Goal: Participate in discussion: Engage in conversation with other users on a specific topic

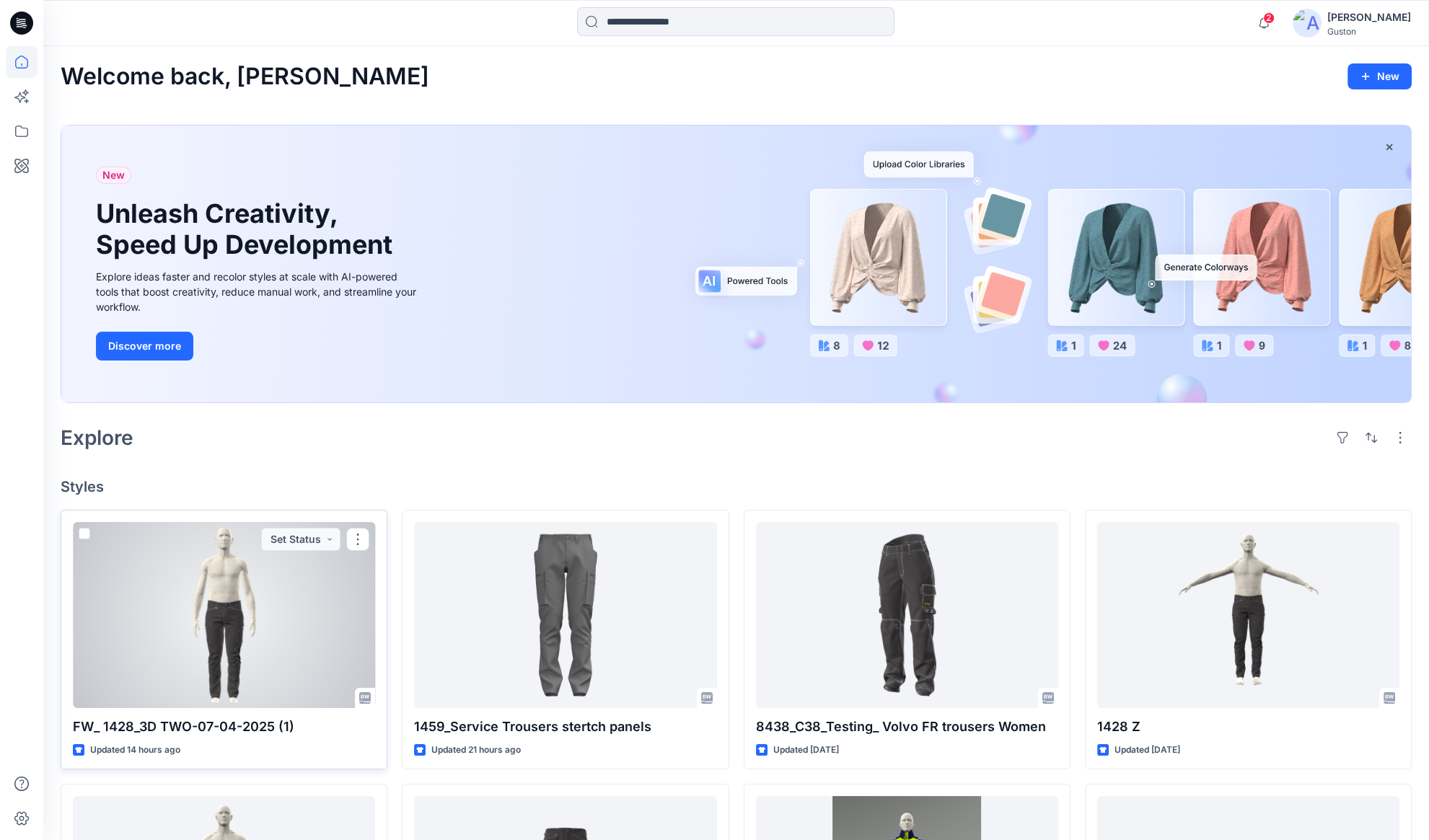
click at [238, 628] on div at bounding box center [224, 614] width 303 height 186
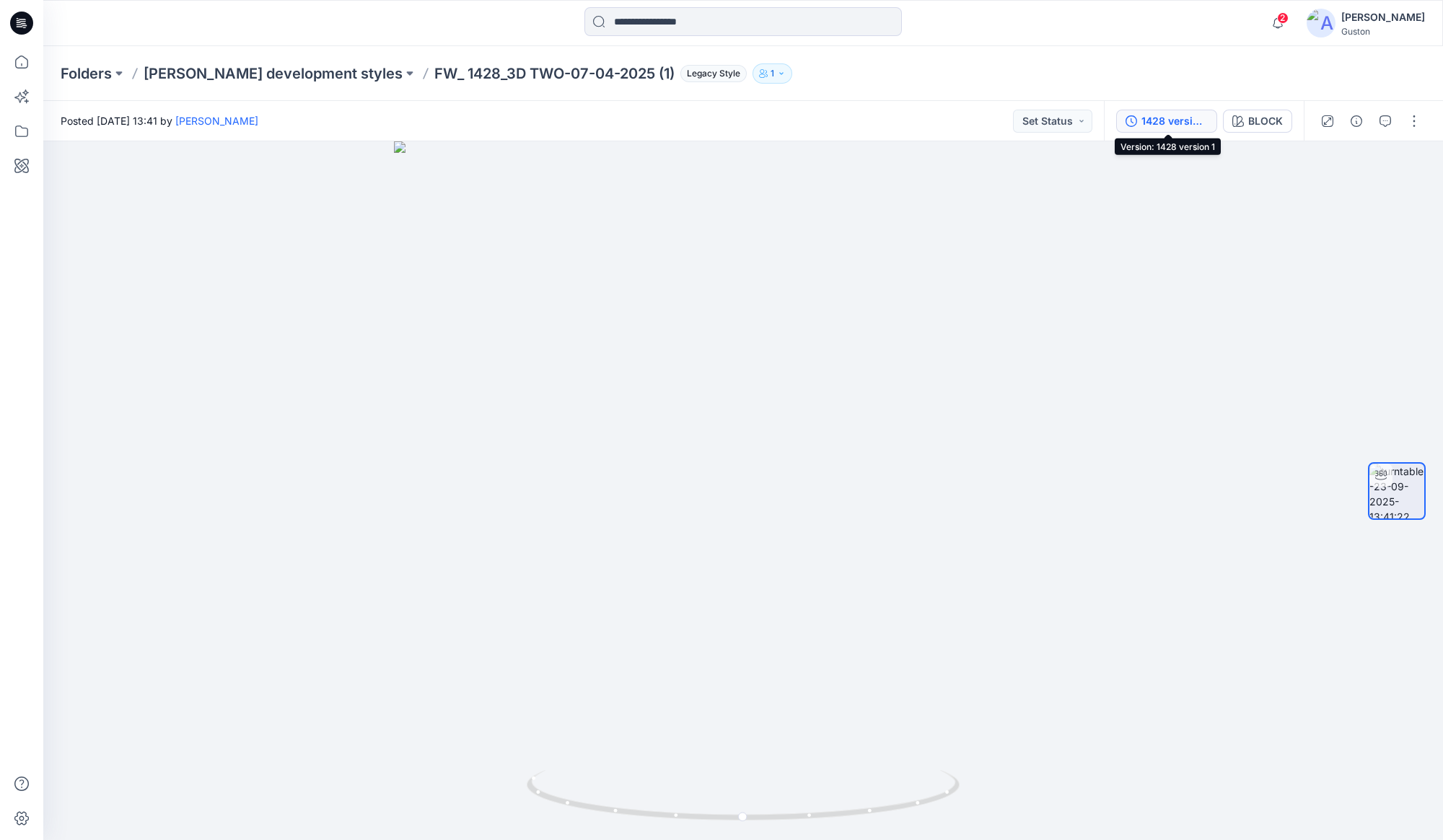
click at [1186, 120] on div "1428 version 1" at bounding box center [1175, 121] width 67 height 16
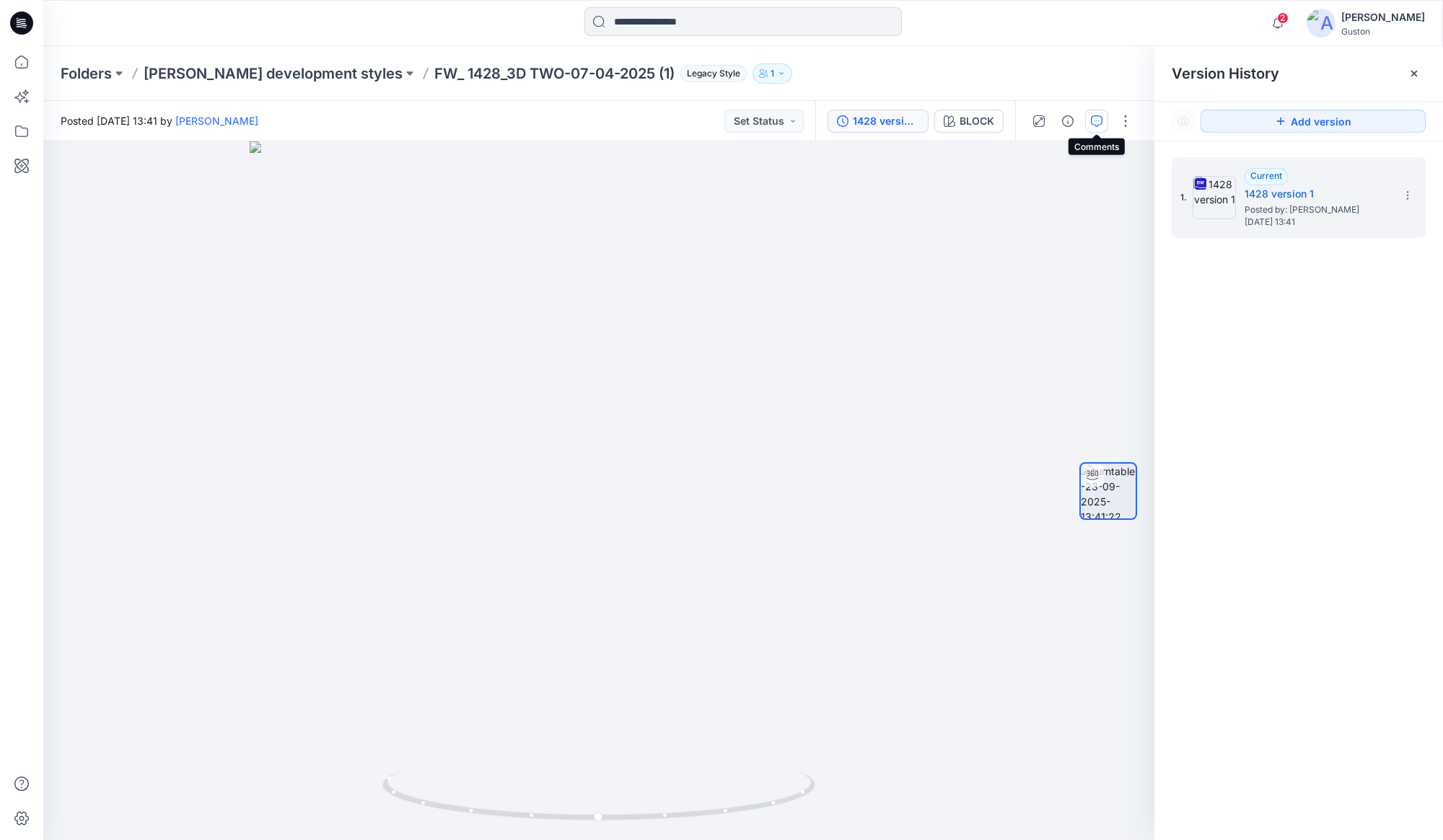
click at [1100, 127] on button "button" at bounding box center [1096, 120] width 23 height 23
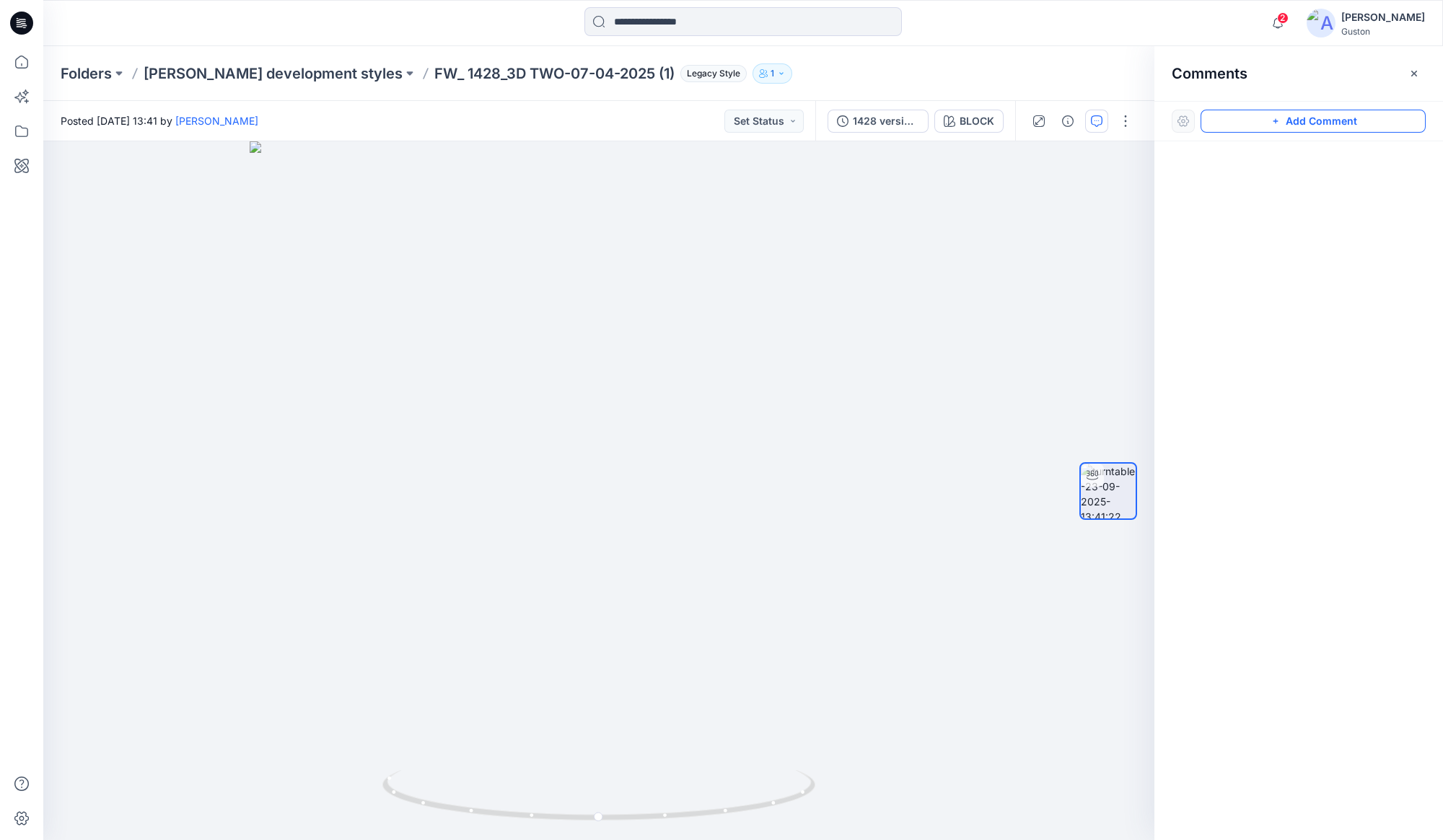
click at [1282, 117] on button "Add Comment" at bounding box center [1313, 120] width 225 height 23
click at [631, 524] on div "1" at bounding box center [599, 491] width 1111 height 699
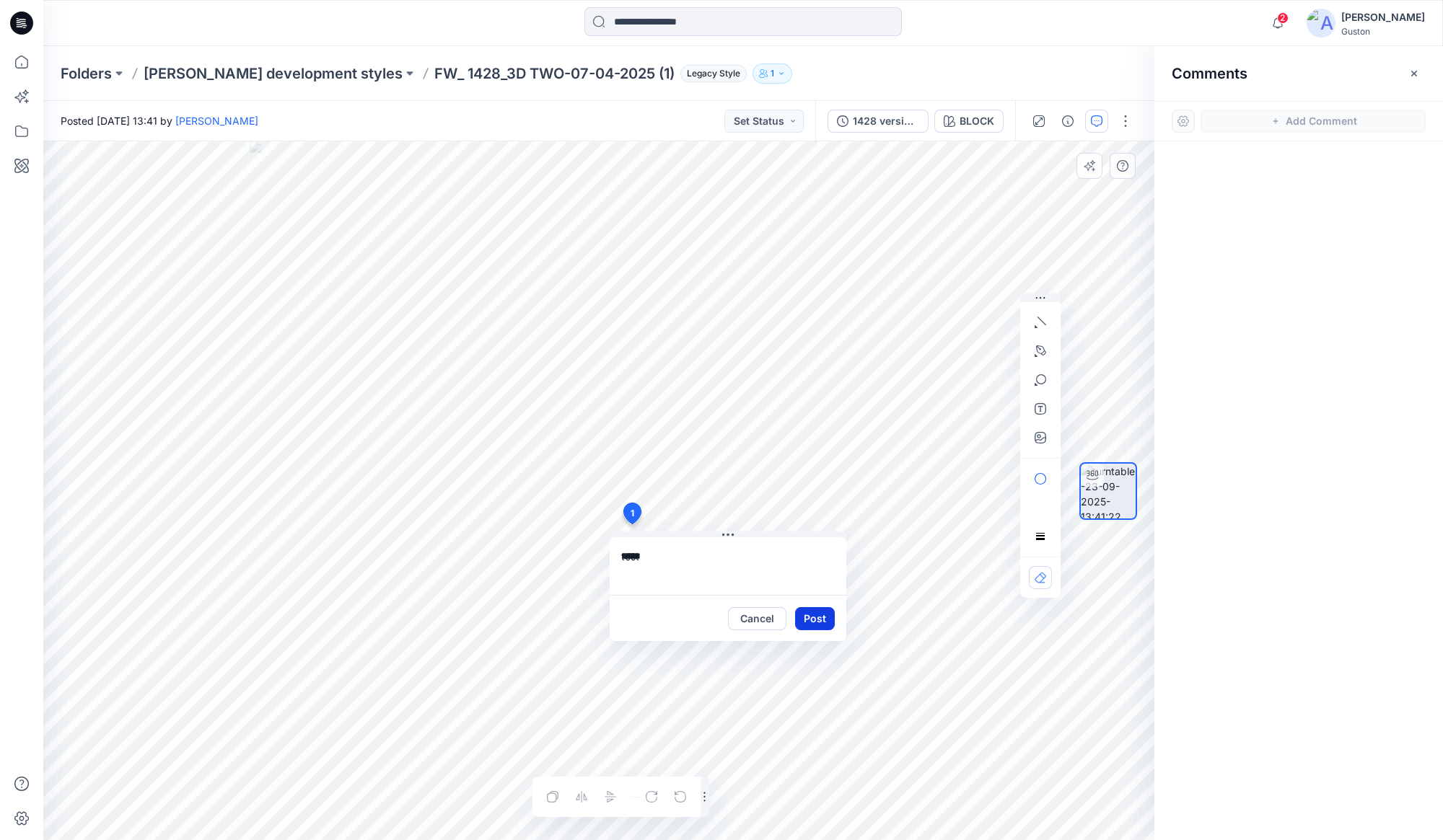
type textarea "****"
click at [821, 621] on button "Post" at bounding box center [815, 618] width 40 height 23
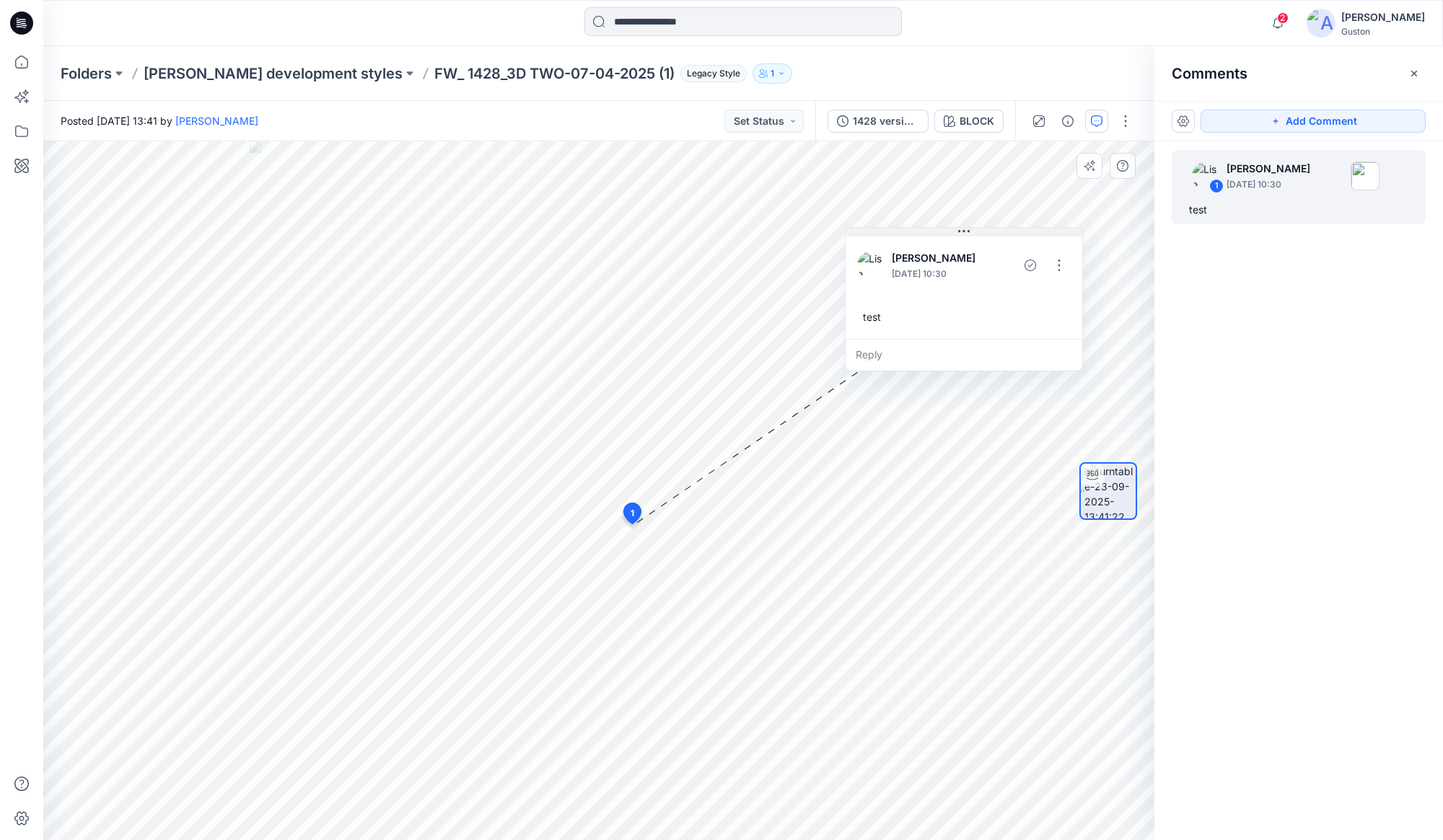
drag, startPoint x: 729, startPoint y: 535, endPoint x: 964, endPoint y: 230, distance: 385.0
click at [964, 230] on icon at bounding box center [964, 231] width 12 height 2
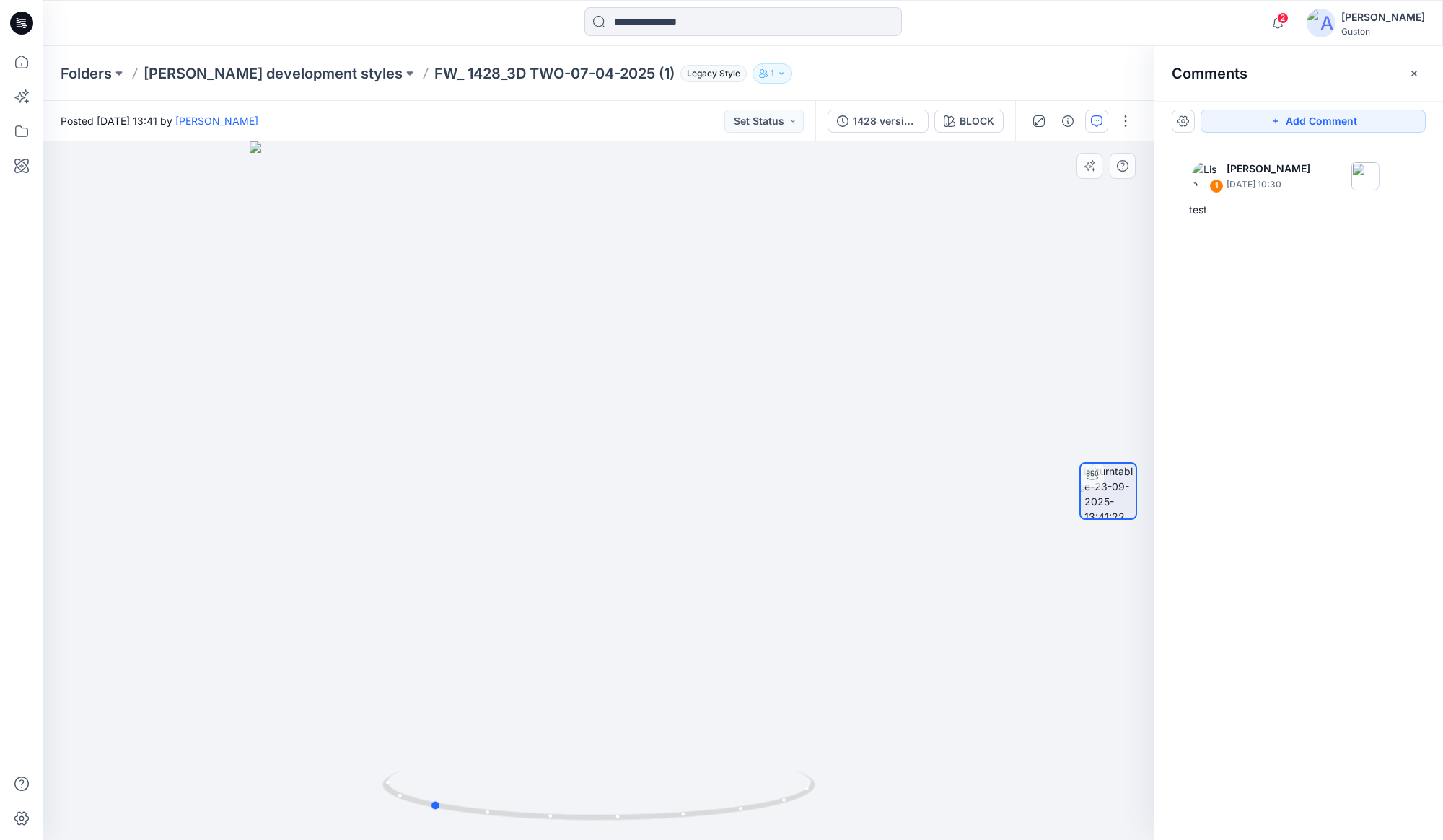
drag, startPoint x: 686, startPoint y: 686, endPoint x: 517, endPoint y: 671, distance: 169.7
click at [517, 671] on div at bounding box center [599, 491] width 1111 height 699
click at [1096, 124] on icon "button" at bounding box center [1096, 121] width 12 height 12
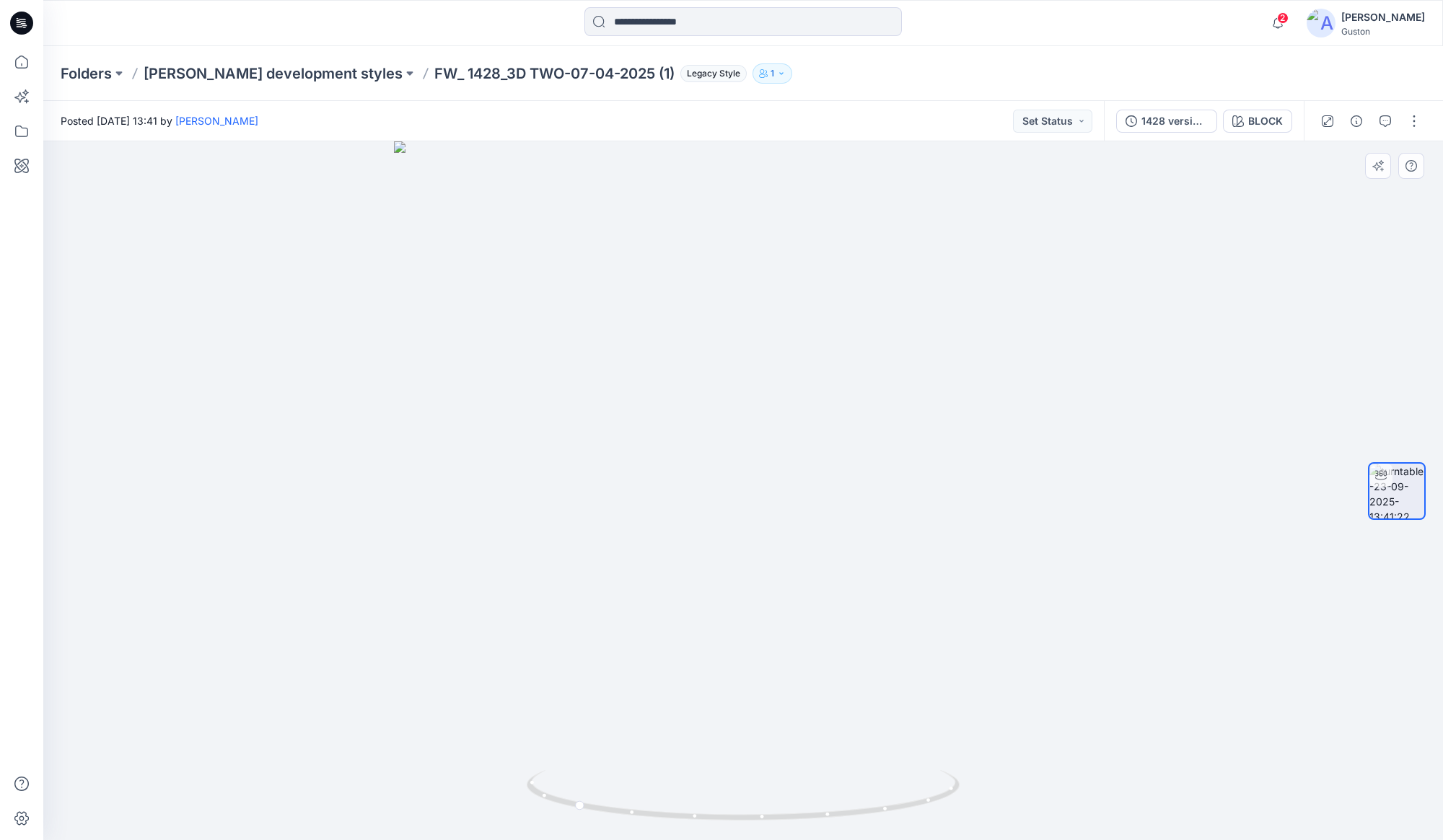
click at [776, 495] on div at bounding box center [743, 491] width 1399 height 699
click at [1175, 120] on div "1428 version 1" at bounding box center [1175, 121] width 67 height 16
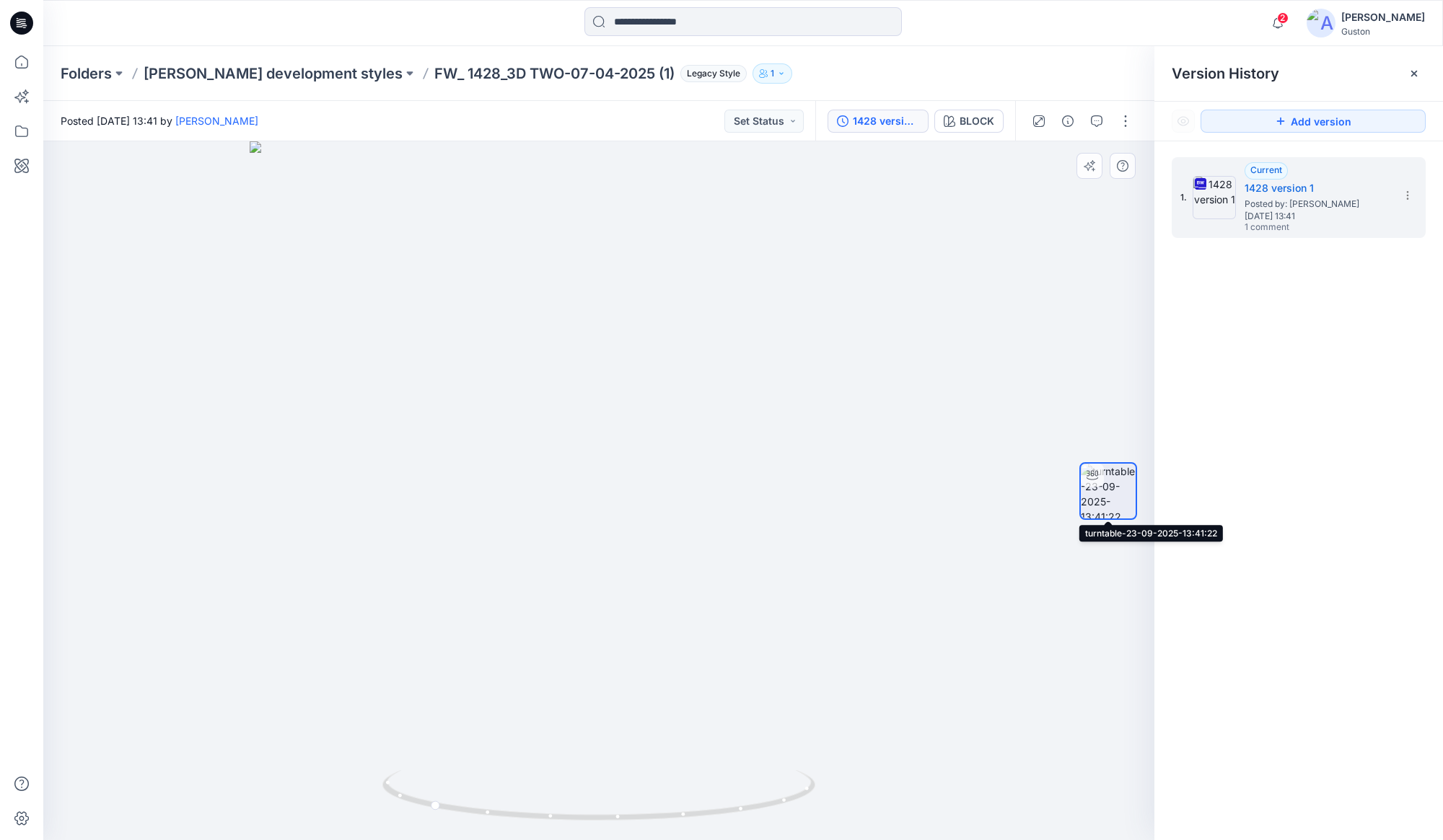
click at [1106, 496] on img at bounding box center [1107, 491] width 55 height 55
click at [1291, 116] on button "Add version" at bounding box center [1313, 120] width 225 height 23
click at [1100, 124] on icon "button" at bounding box center [1096, 121] width 12 height 12
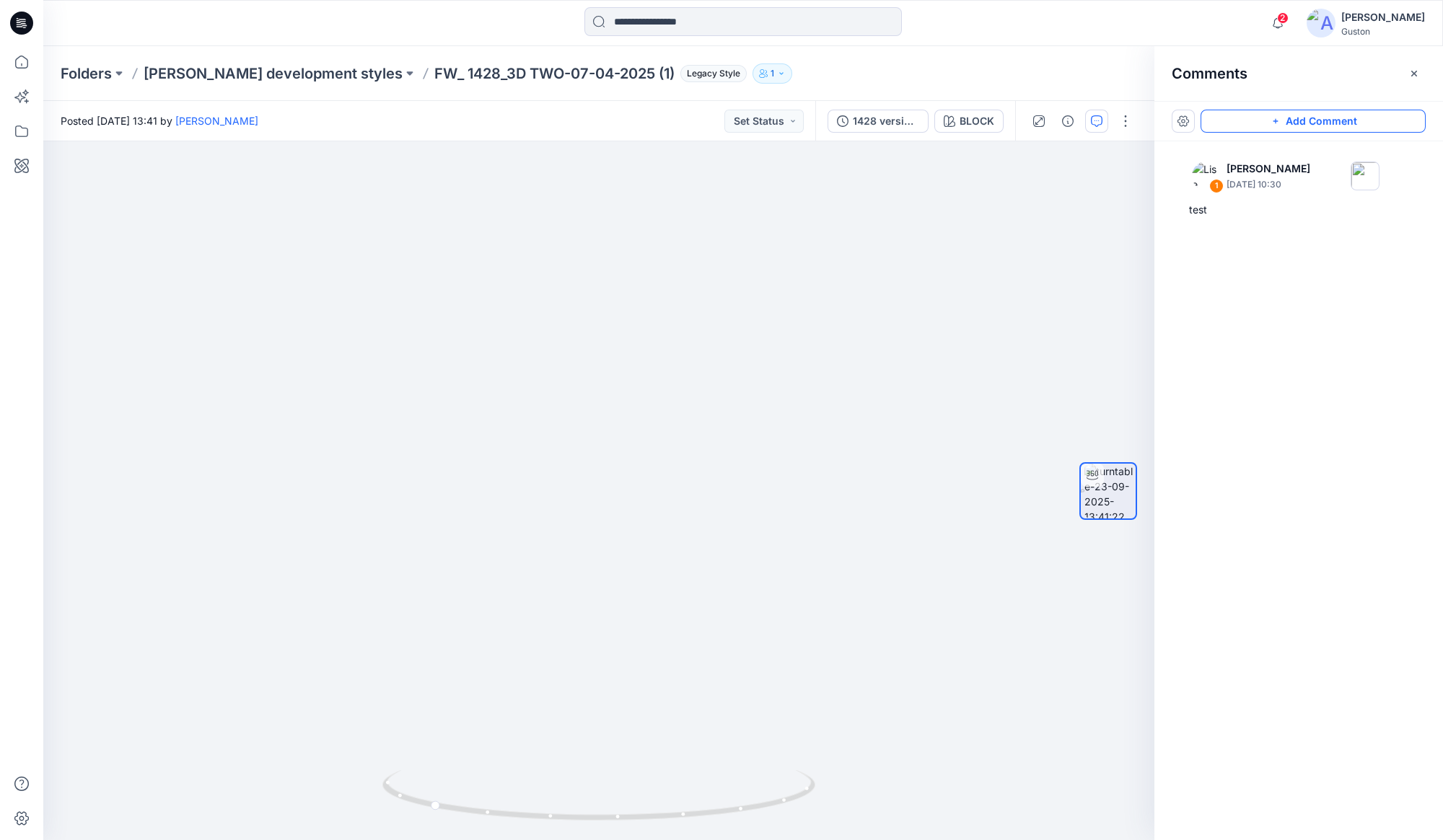
click at [1347, 125] on button "Add Comment" at bounding box center [1313, 120] width 225 height 23
click at [649, 456] on div "2" at bounding box center [599, 491] width 1111 height 699
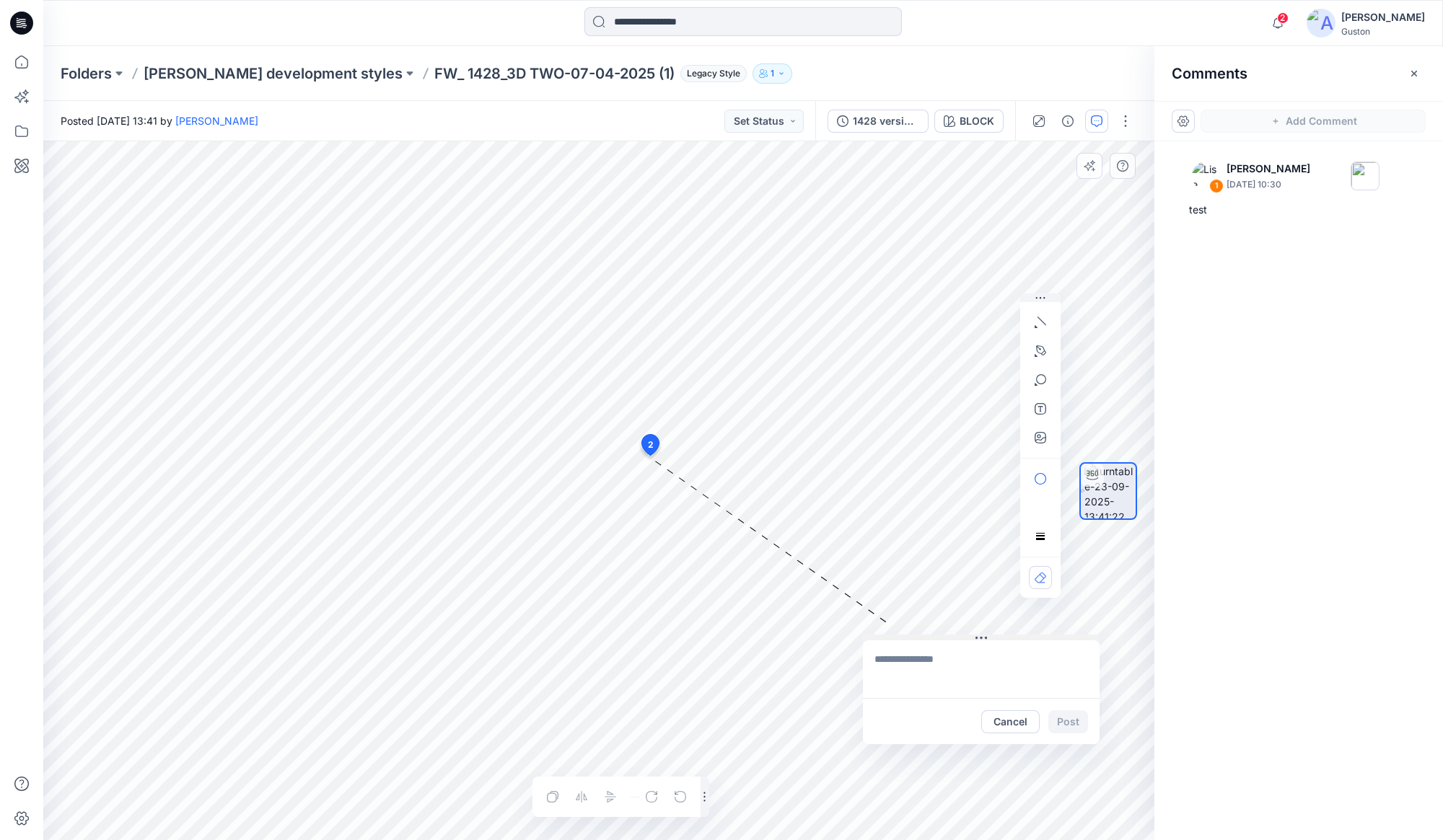
drag, startPoint x: 747, startPoint y: 466, endPoint x: 982, endPoint y: 635, distance: 289.5
click at [982, 637] on icon at bounding box center [980, 637] width 12 height 2
click at [1023, 724] on button "Cancel" at bounding box center [1011, 719] width 59 height 23
